Goal: Information Seeking & Learning: Learn about a topic

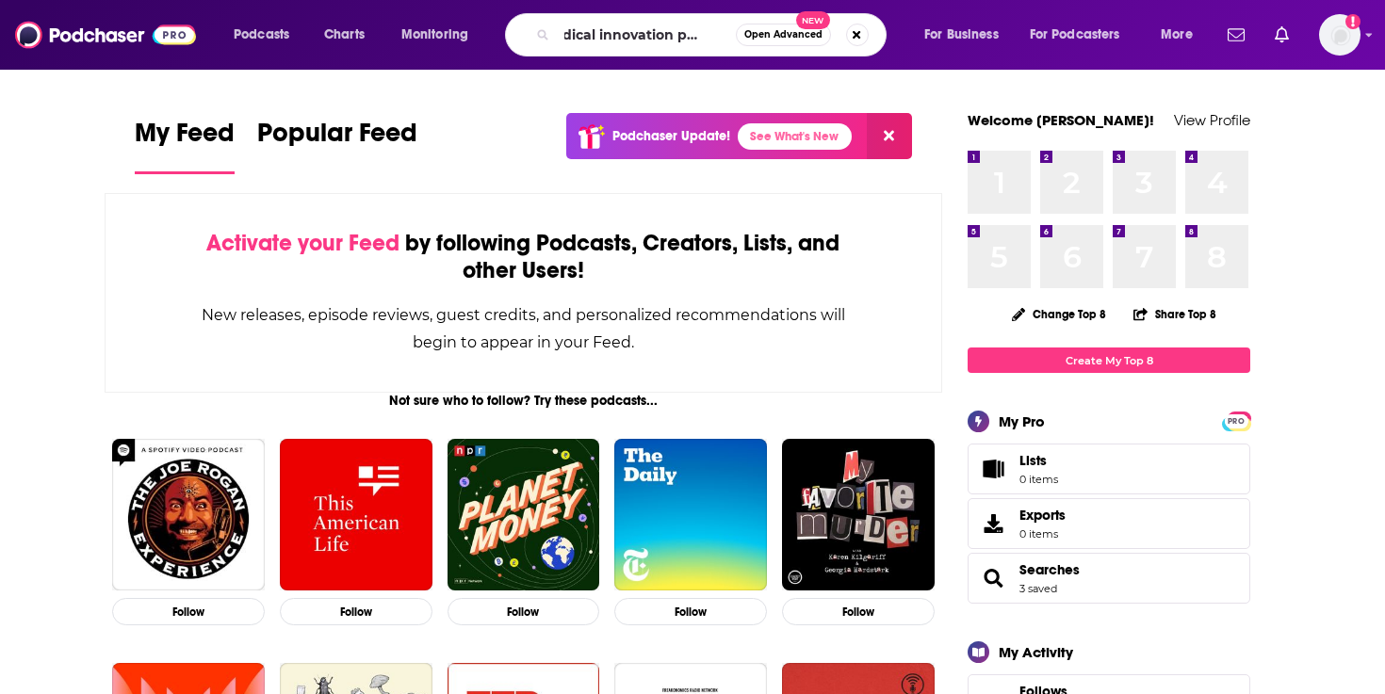
scroll to position [0, 30]
type input "medical innovation podcast"
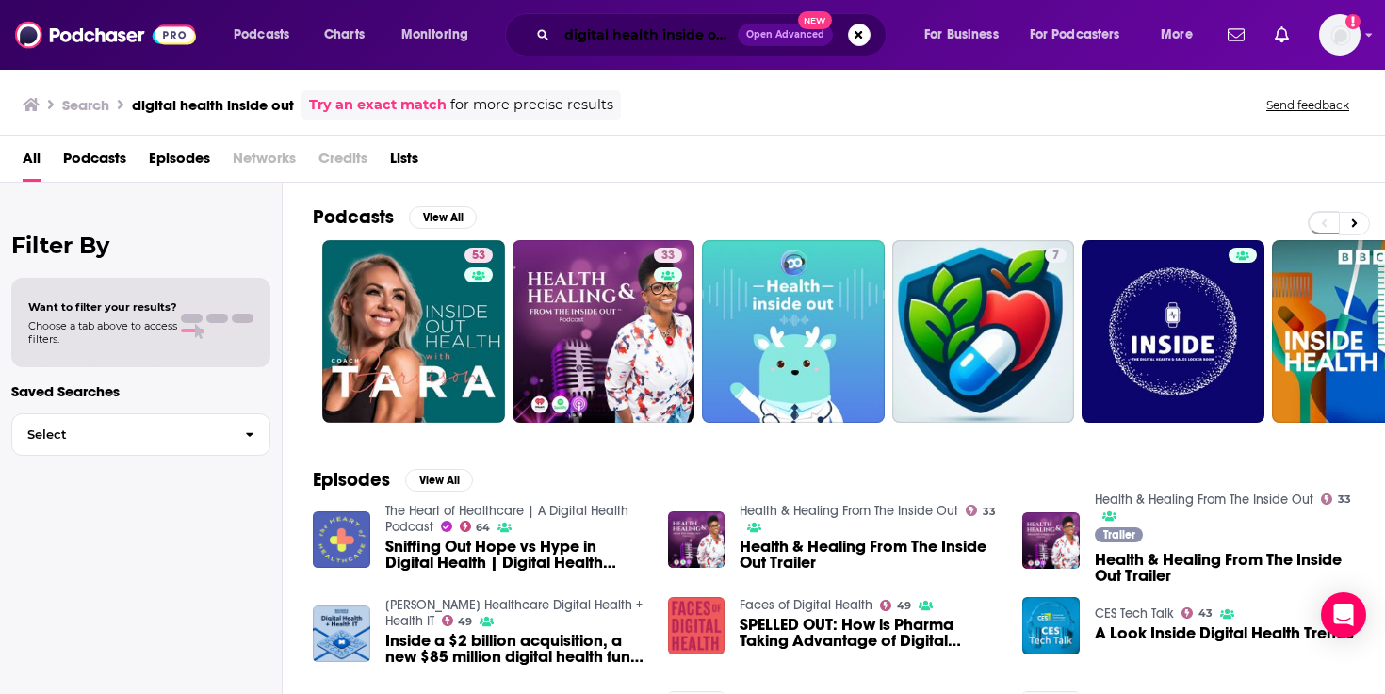
click at [673, 26] on input "digital health inside out" at bounding box center [647, 35] width 181 height 30
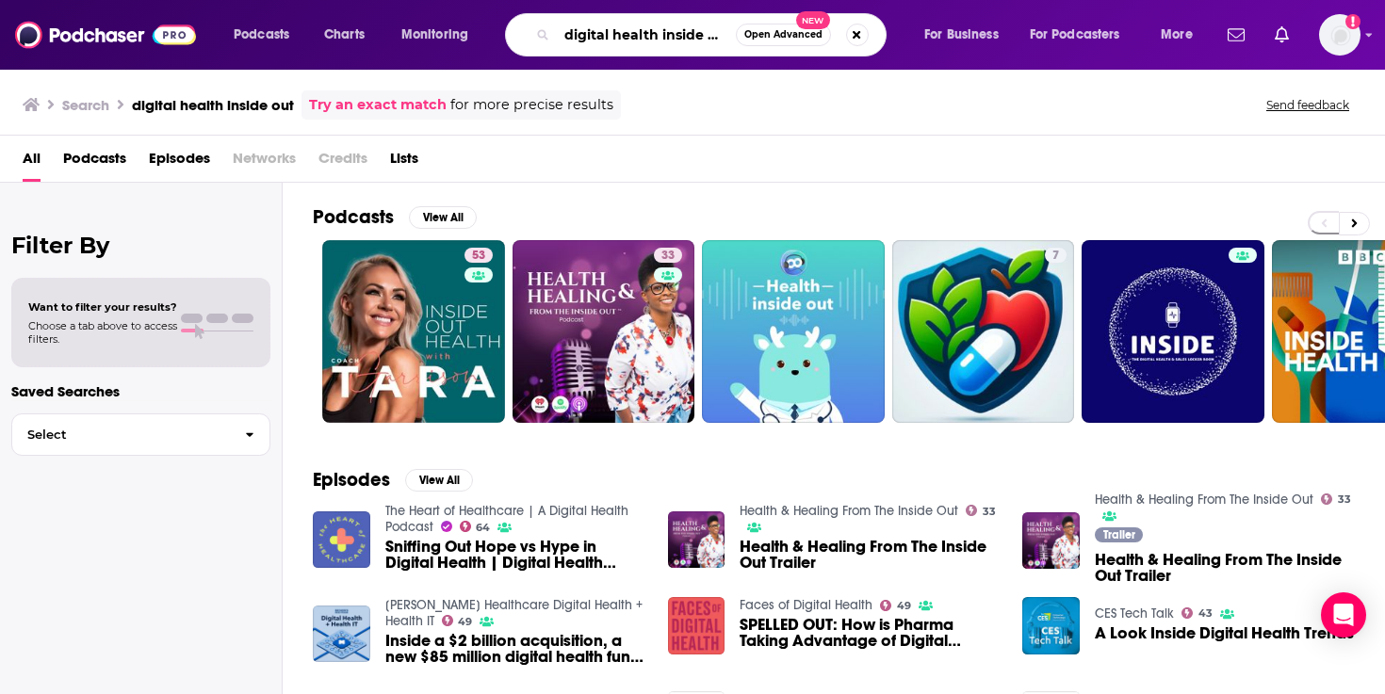
click at [681, 32] on input "digital health inside out" at bounding box center [646, 35] width 179 height 30
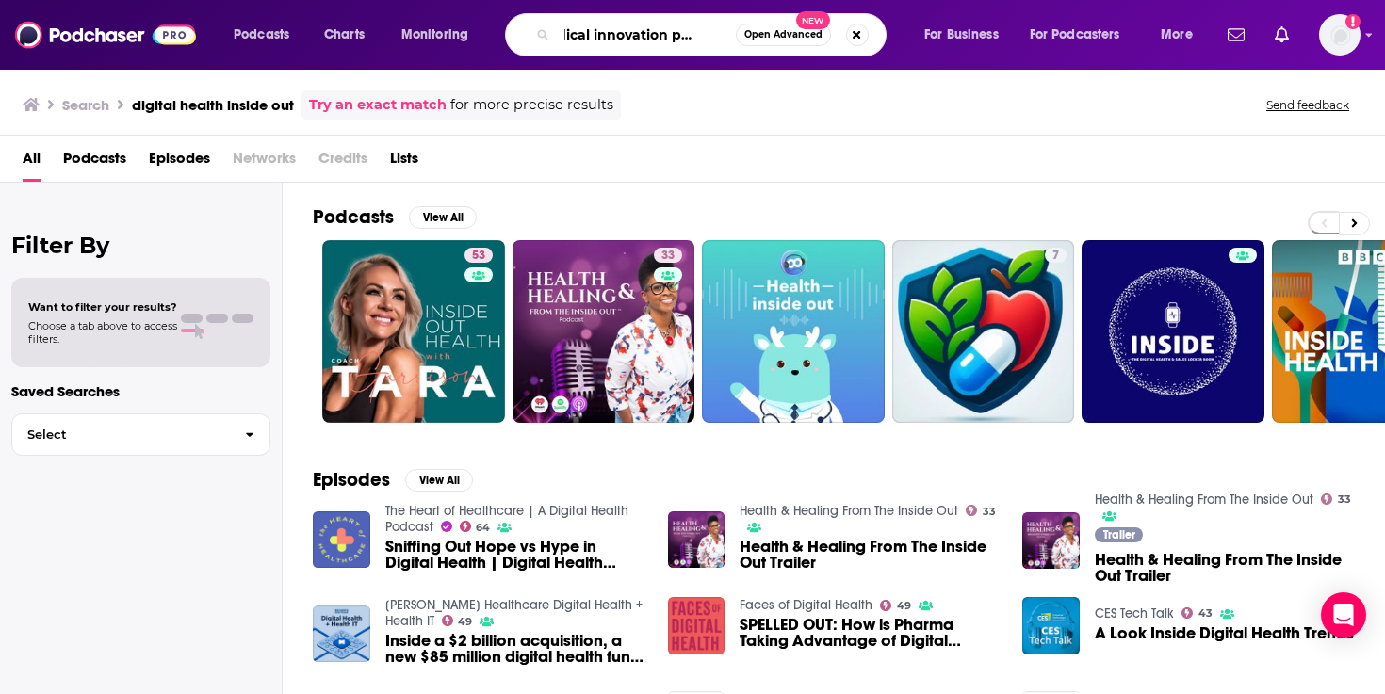
type input "medical innovation podcast"
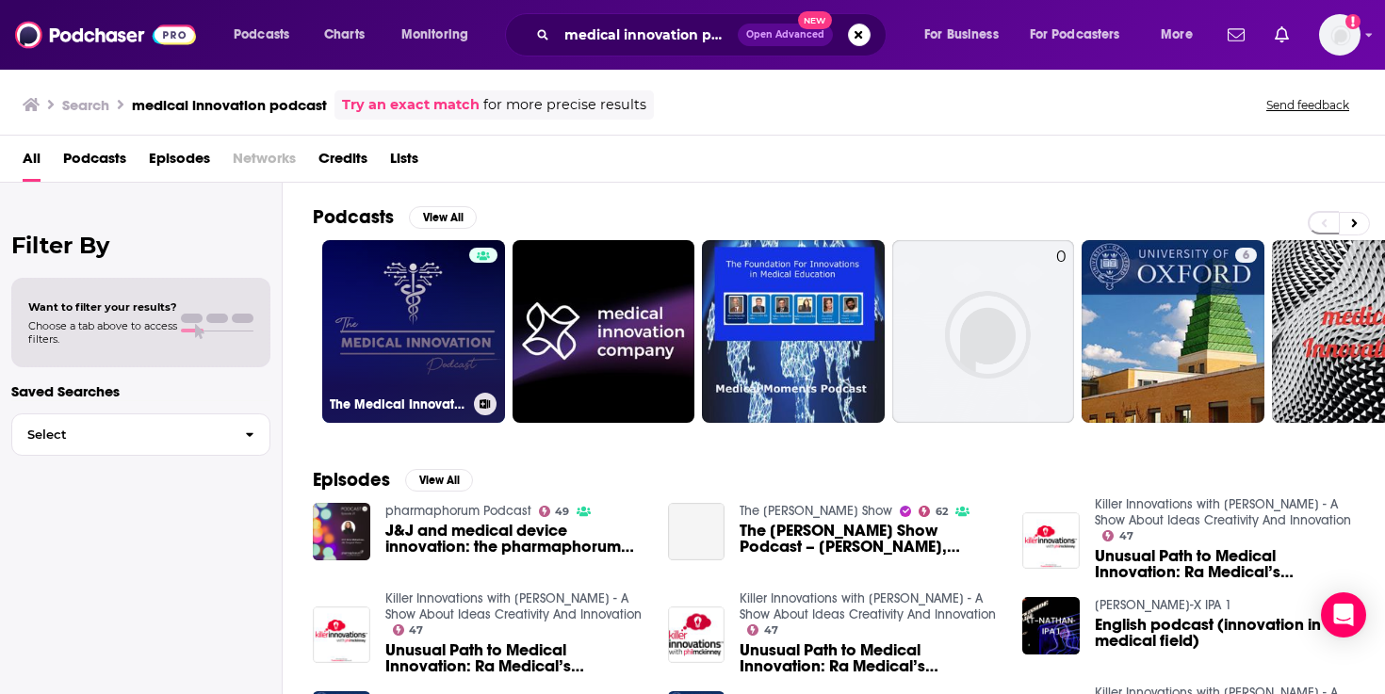
click at [422, 292] on link "The Medical Innovation Podcast" at bounding box center [413, 331] width 183 height 183
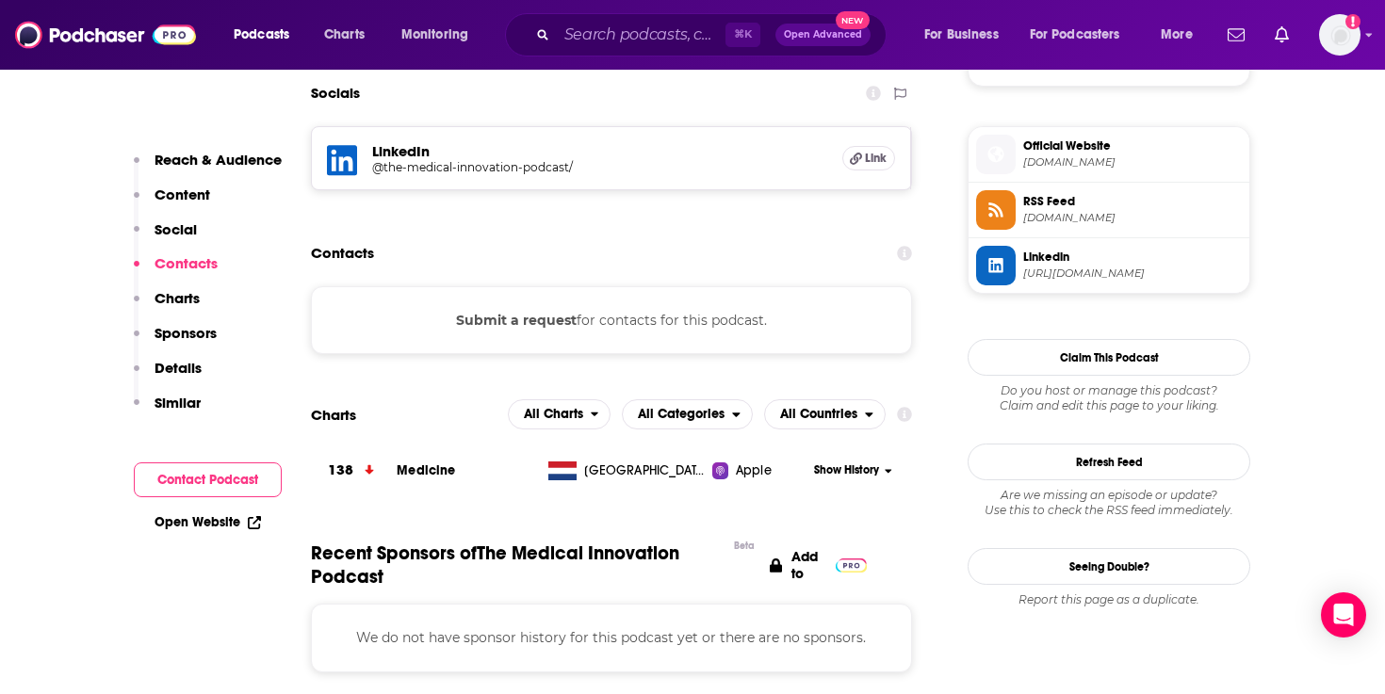
scroll to position [1273, 0]
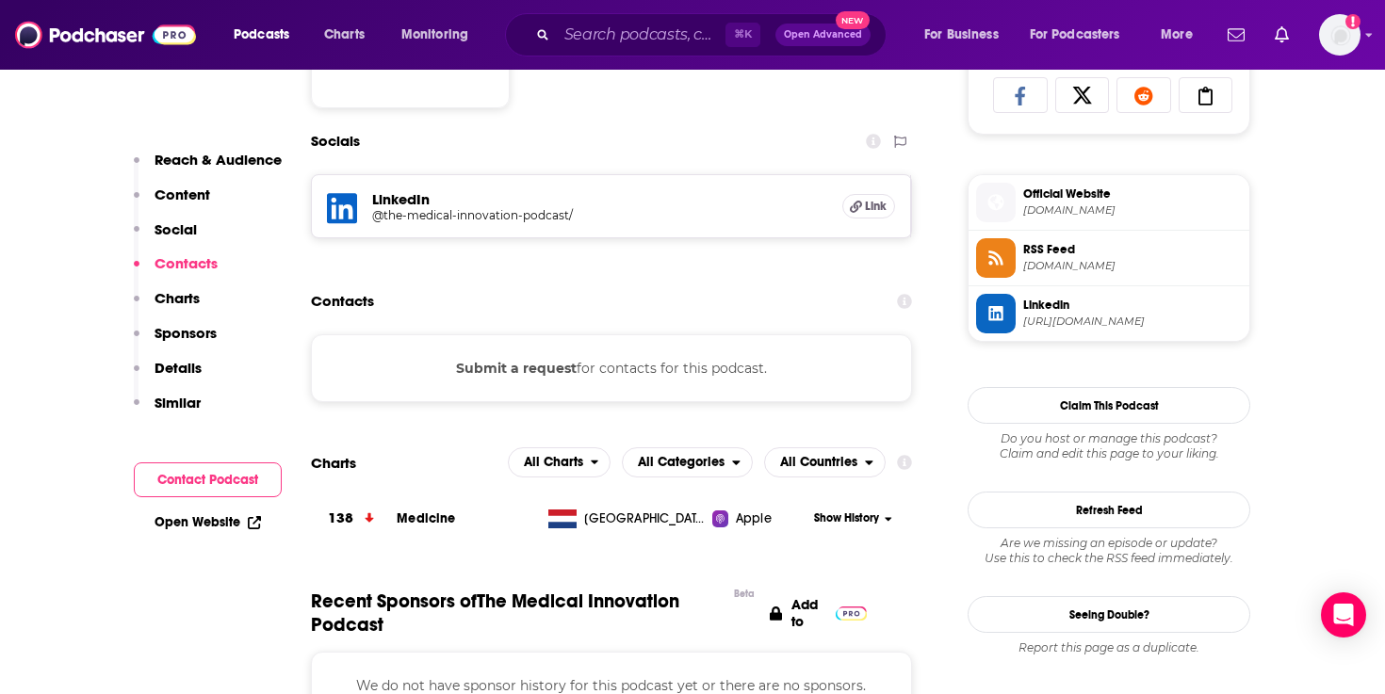
click at [557, 189] on div "LinkedIn @the-medical-innovation-podcast/ Link" at bounding box center [611, 206] width 599 height 62
click at [516, 219] on h5 "@the-medical-innovation-podcast/" at bounding box center [522, 215] width 301 height 14
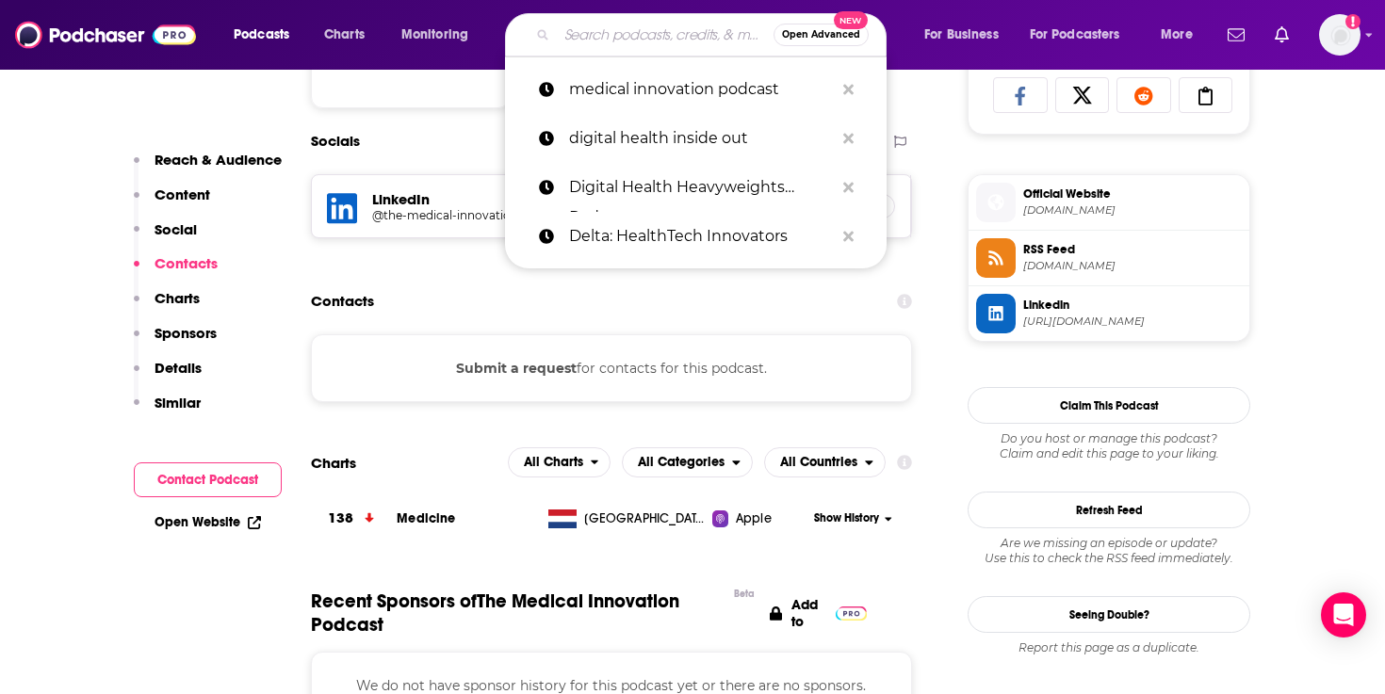
click at [628, 41] on input "Search podcasts, credits, & more..." at bounding box center [665, 35] width 217 height 30
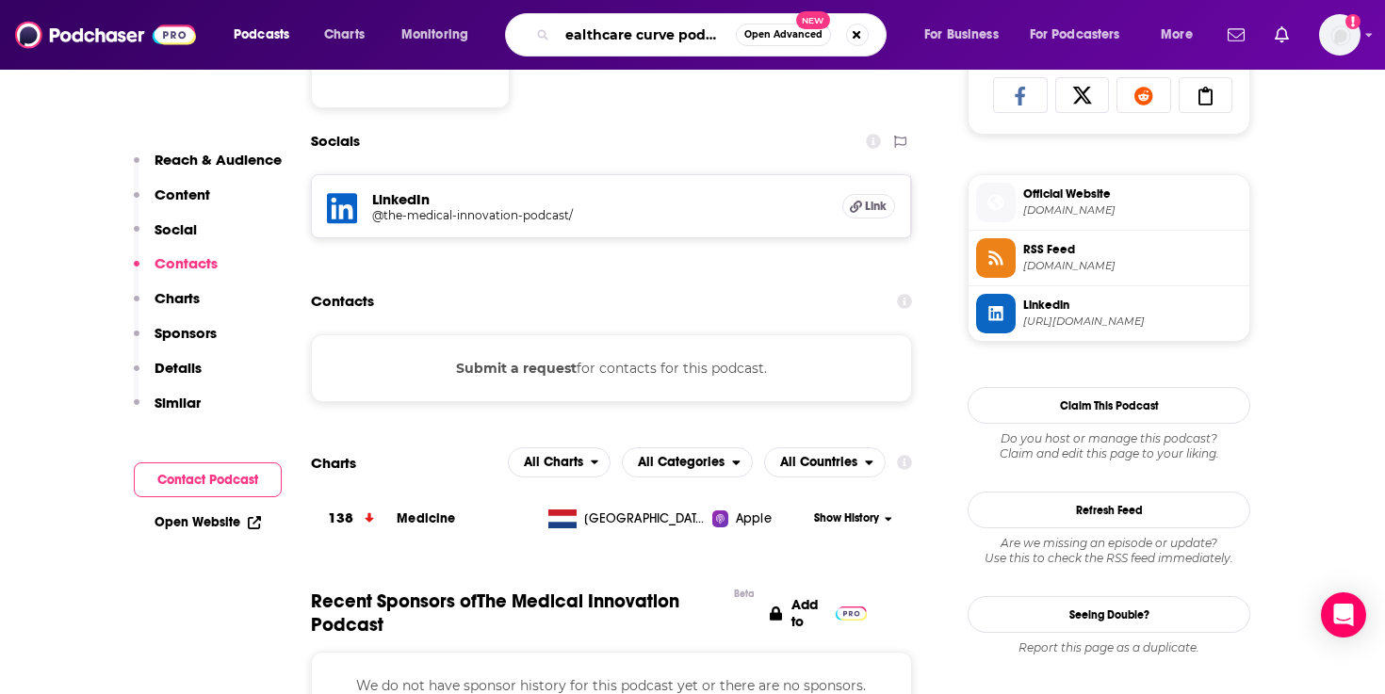
type input "healthcare curve podcast"
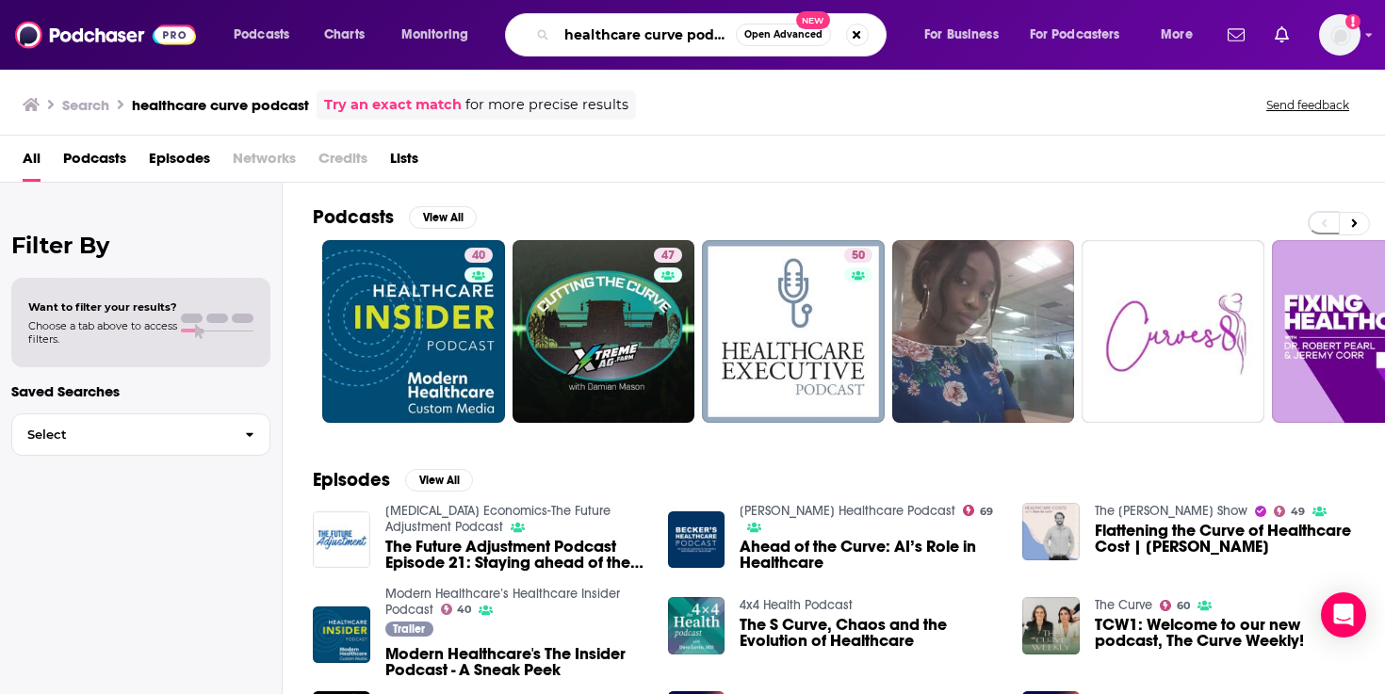
click at [639, 40] on input "healthcare curve podcast" at bounding box center [646, 35] width 179 height 30
type input "health curve podcast"
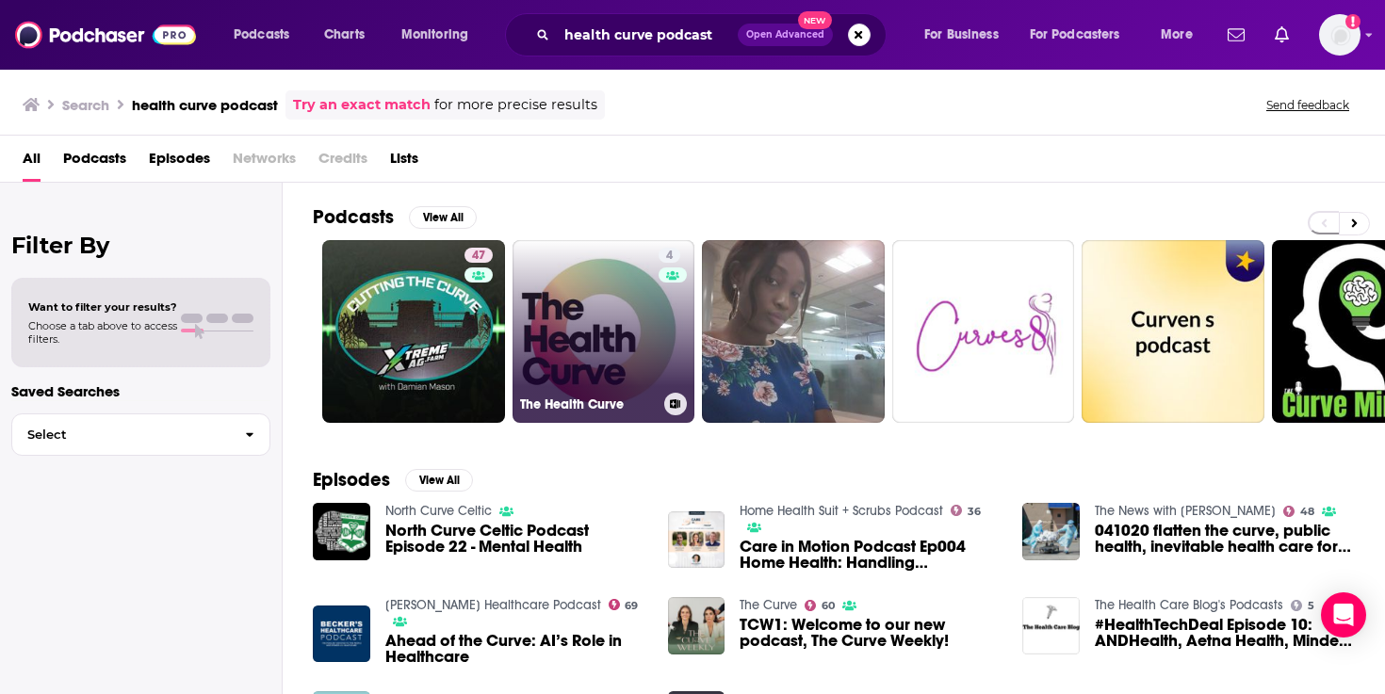
click at [561, 332] on link "4 The Health Curve" at bounding box center [603, 331] width 183 height 183
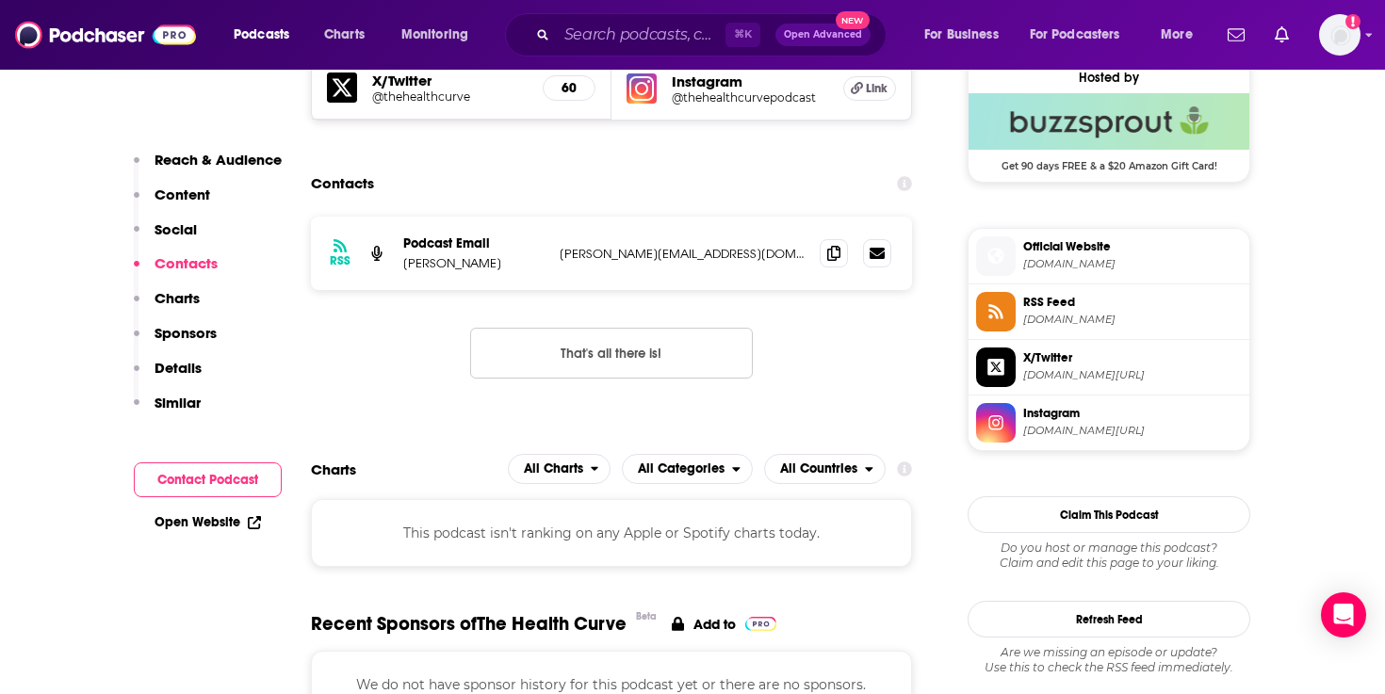
scroll to position [1399, 0]
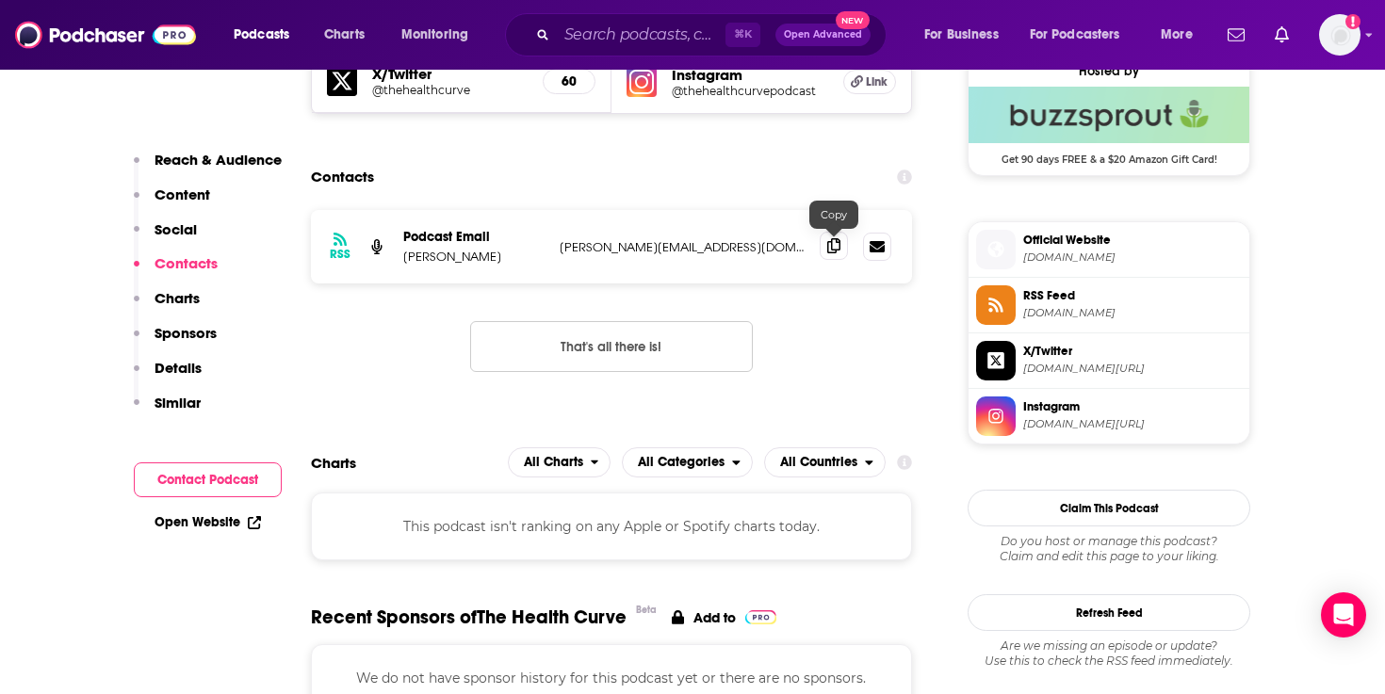
click at [839, 248] on icon at bounding box center [833, 245] width 13 height 15
click at [556, 29] on div "⌘ K Open Advanced New" at bounding box center [695, 34] width 381 height 43
click at [575, 23] on input "Search podcasts, credits, & more..." at bounding box center [641, 35] width 169 height 30
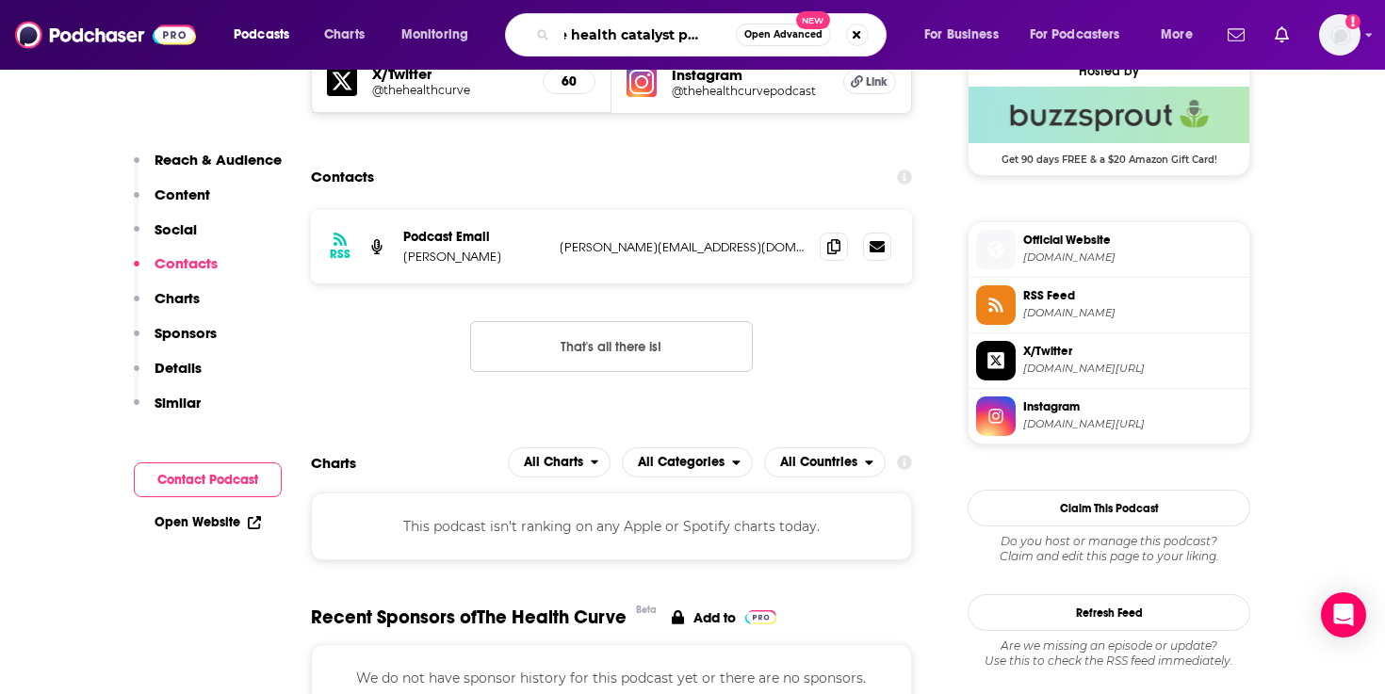
type input "the health catalyst podcast"
